Goal: Task Accomplishment & Management: Use online tool/utility

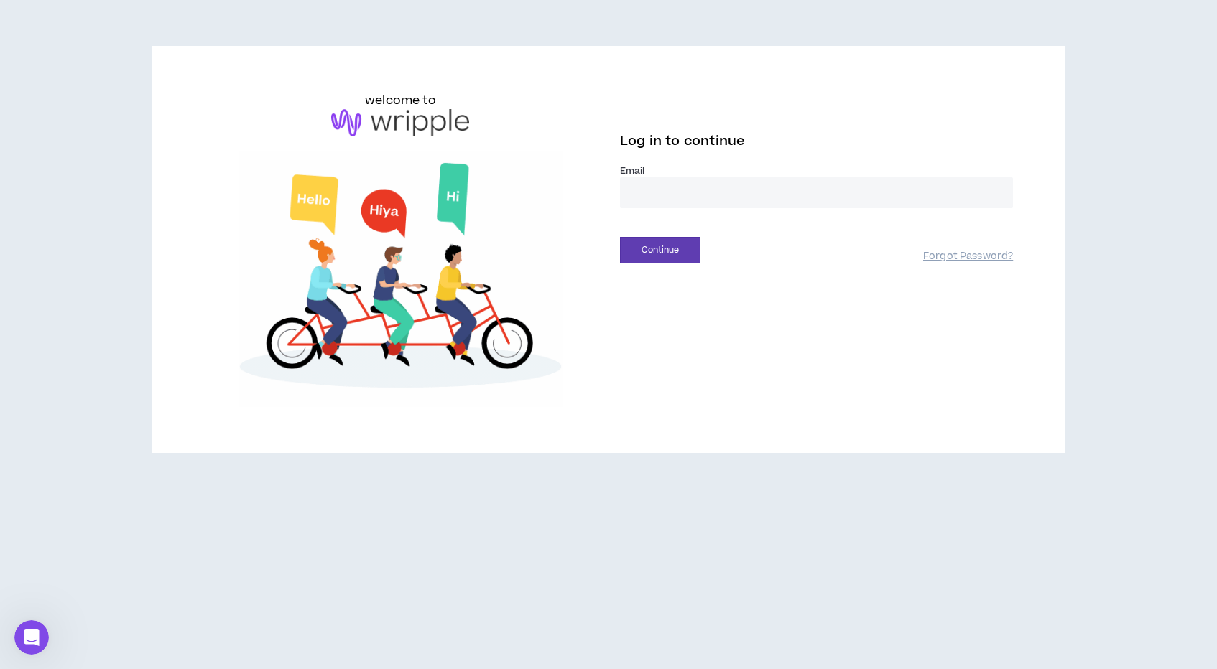
click at [686, 201] on input "email" at bounding box center [816, 192] width 393 height 31
type input "**********"
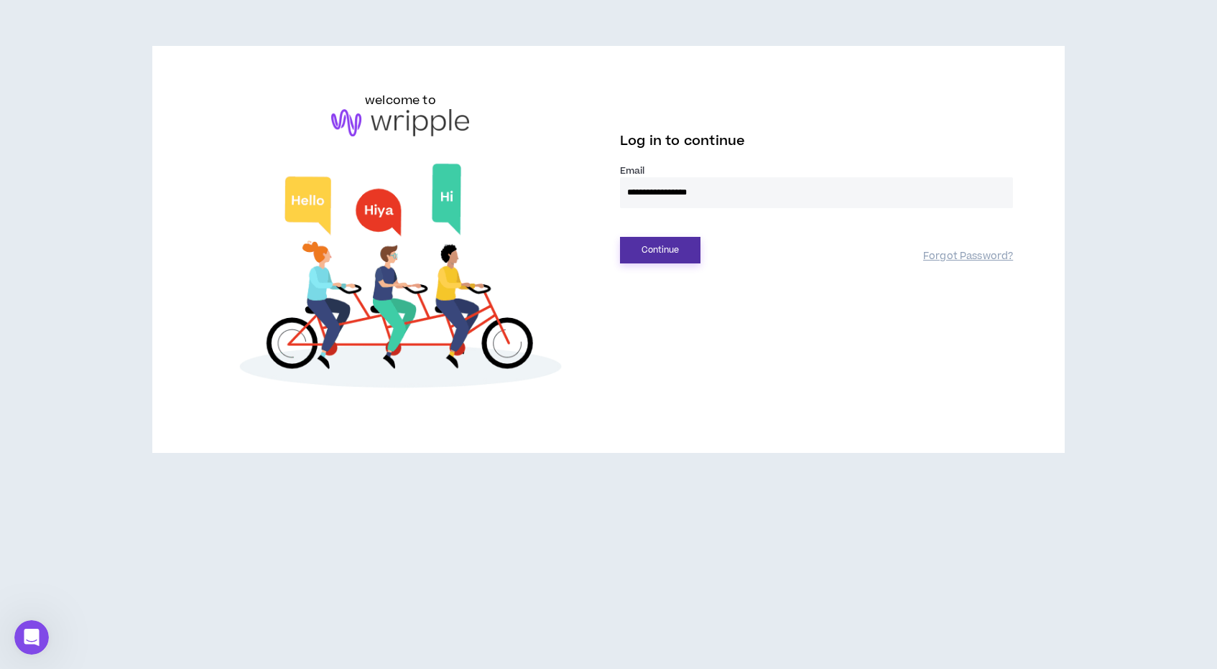
click at [677, 258] on button "Continue" at bounding box center [660, 250] width 80 height 27
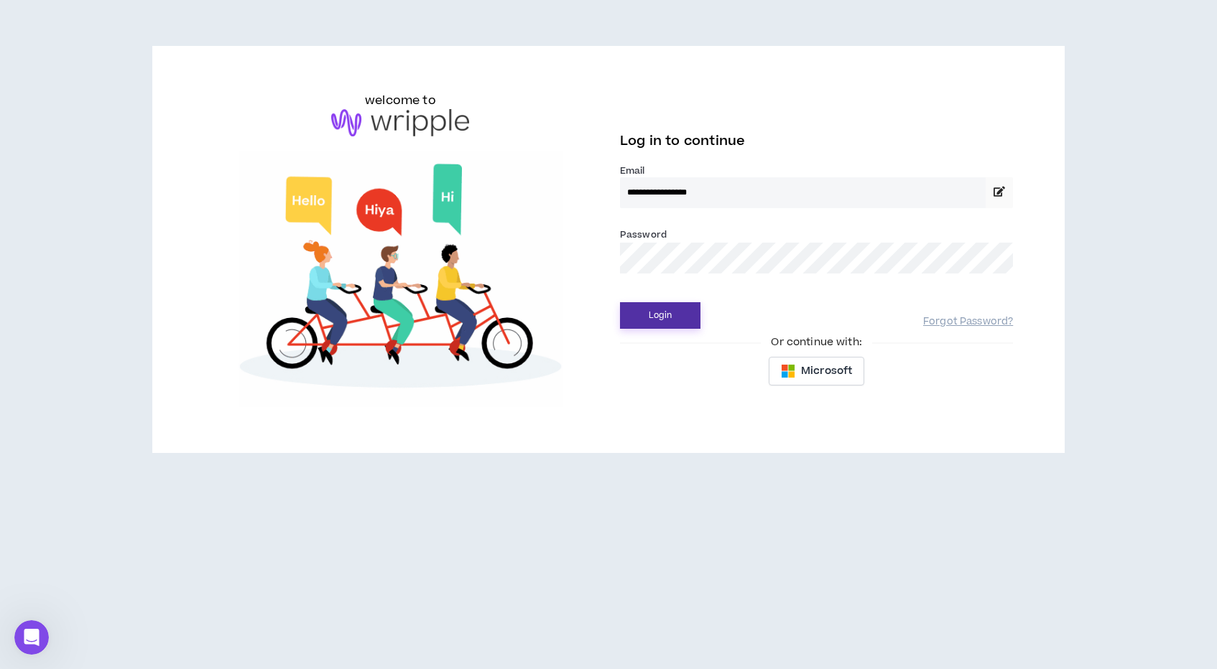
click at [668, 308] on button "Login" at bounding box center [660, 315] width 80 height 27
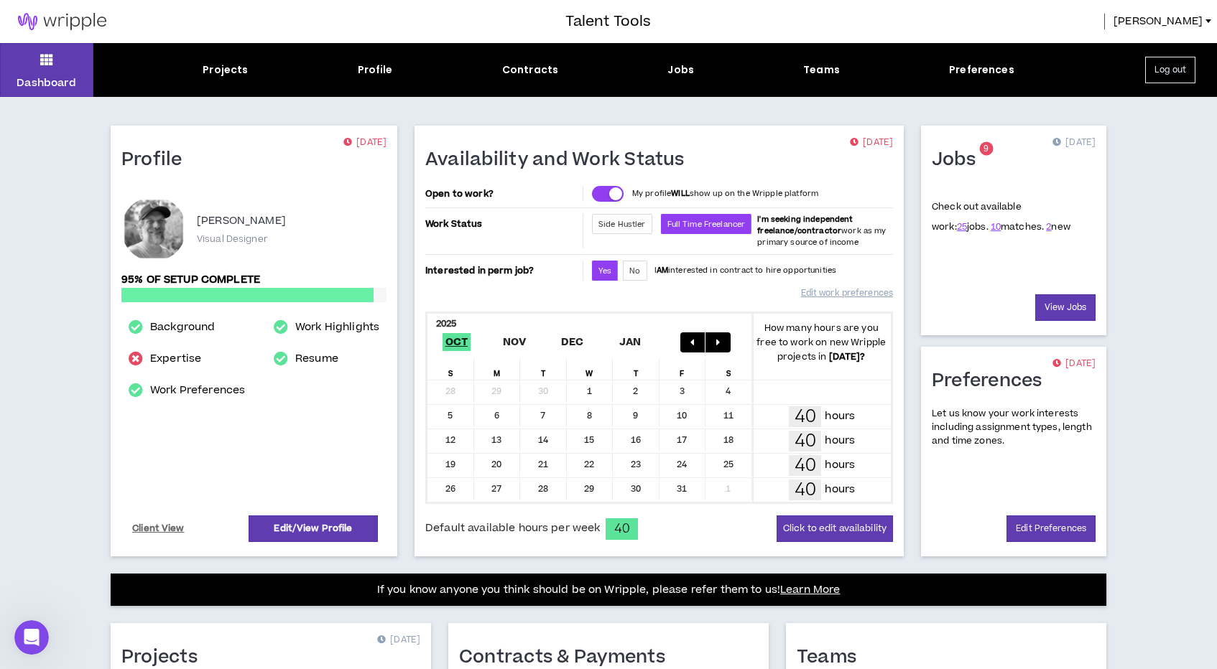
click at [685, 391] on div "3" at bounding box center [682, 392] width 47 height 22
click at [682, 394] on div "3" at bounding box center [682, 392] width 47 height 22
click at [684, 66] on div "Jobs" at bounding box center [680, 69] width 27 height 15
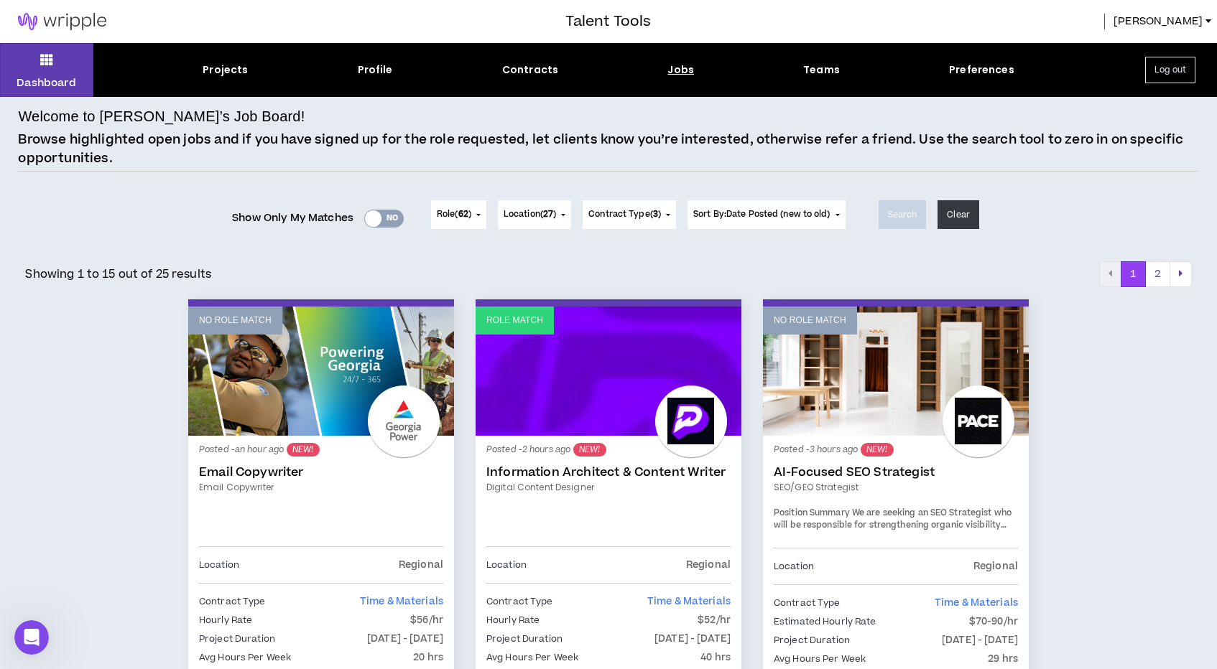
click at [380, 216] on div "Yes No" at bounding box center [384, 219] width 40 height 18
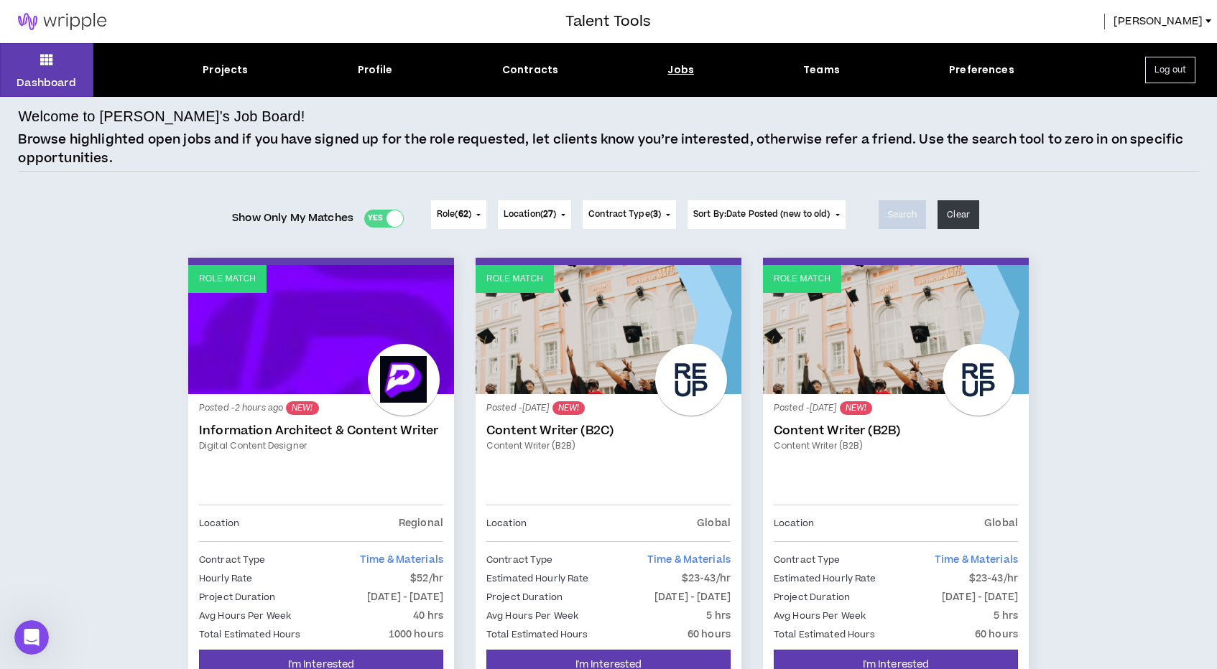
click at [158, 238] on div "Show Only My Matches Yes No Role ( 62 ) 62 Selected Edit Done Experience & Desi…" at bounding box center [608, 214] width 1180 height 57
